Goal: Find contact information: Find contact information

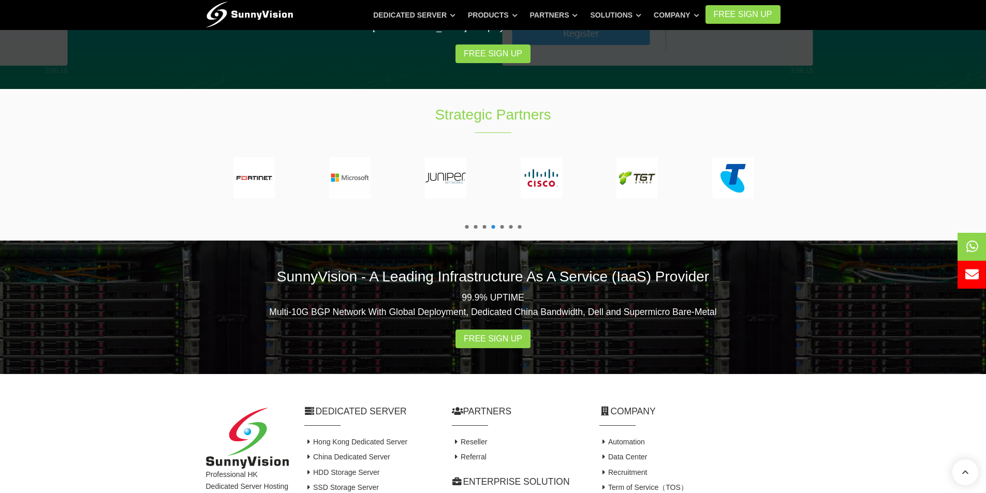
scroll to position [1895, 0]
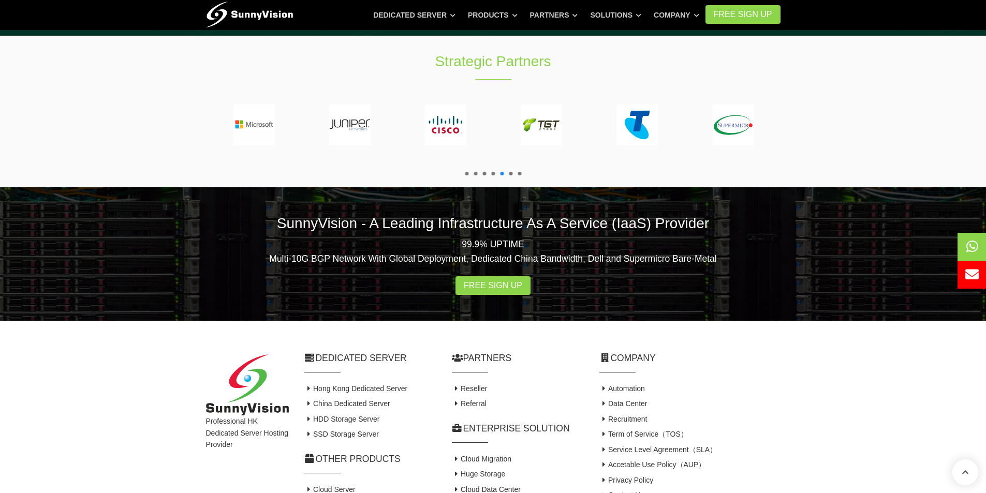
click at [627, 491] on link "Contact Us" at bounding box center [621, 495] width 45 height 8
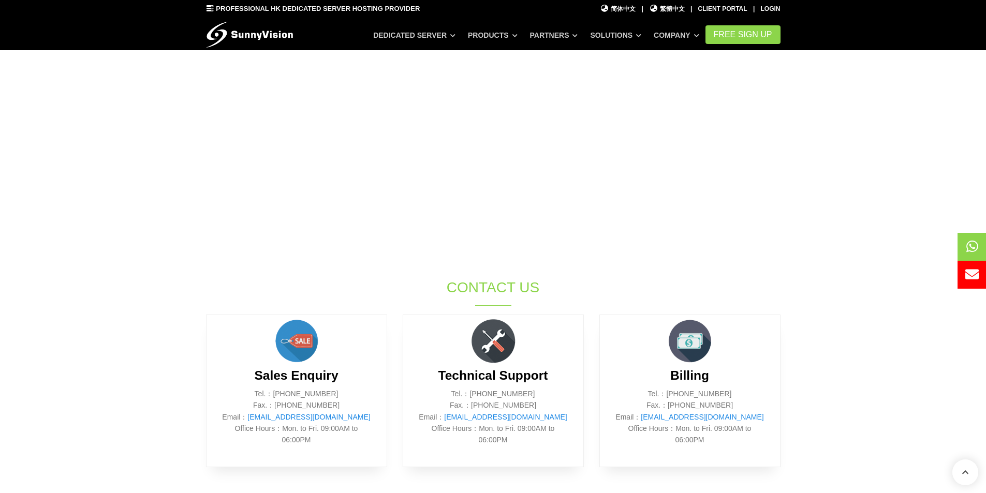
scroll to position [362, 0]
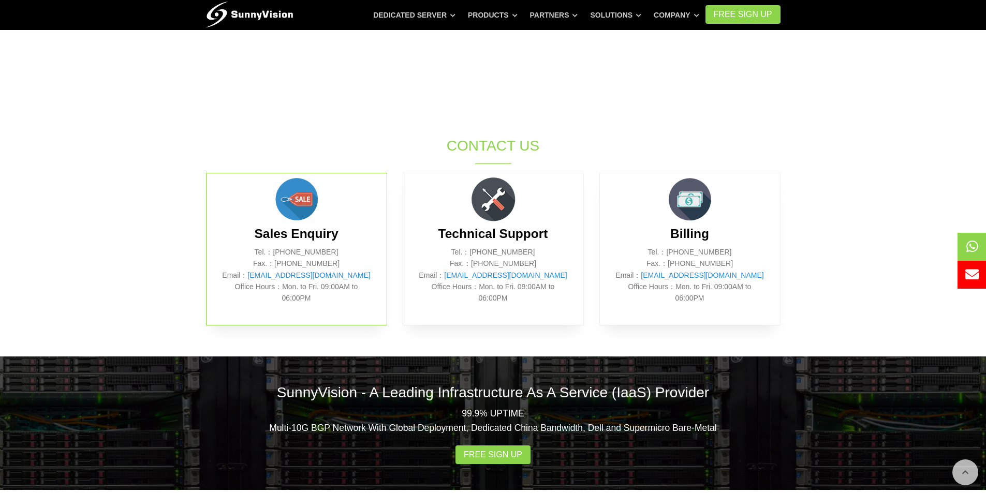
drag, startPoint x: 331, startPoint y: 253, endPoint x: 298, endPoint y: 253, distance: 33.1
click at [298, 253] on p "Tel.：[PHONE_NUMBER] Fax.：[PHONE_NUMBER] Email： [EMAIL_ADDRESS][DOMAIN_NAME] Off…" at bounding box center [296, 275] width 149 height 58
copy p "2802 0308"
click at [340, 314] on div "Sales Enquiry Tel.：[PHONE_NUMBER] Fax.：[PHONE_NUMBER] Email： [EMAIL_ADDRESS][DO…" at bounding box center [296, 249] width 181 height 153
drag, startPoint x: 353, startPoint y: 273, endPoint x: 269, endPoint y: 281, distance: 83.7
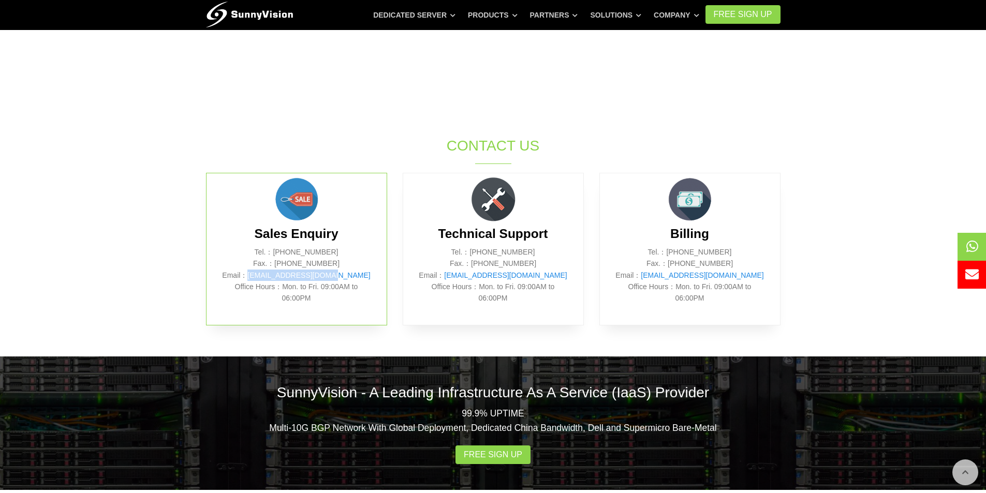
click at [269, 281] on p "Tel.：[PHONE_NUMBER] Fax.：[PHONE_NUMBER] Email： [EMAIL_ADDRESS][DOMAIN_NAME] Off…" at bounding box center [296, 275] width 149 height 58
copy link "[EMAIL_ADDRESS][DOMAIN_NAME]"
